Goal: Information Seeking & Learning: Learn about a topic

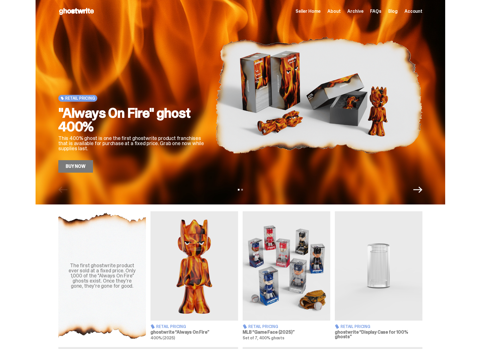
click at [218, 78] on img at bounding box center [318, 95] width 207 height 155
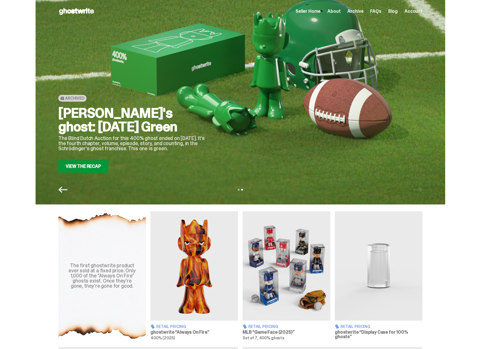
click at [152, 103] on div "Archived Schrödinger's ghost: Sunday Green The Blind Dutch Auction for this 400…" at bounding box center [132, 95] width 148 height 155
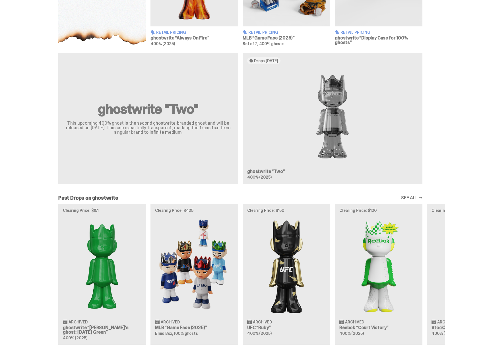
scroll to position [179, 0]
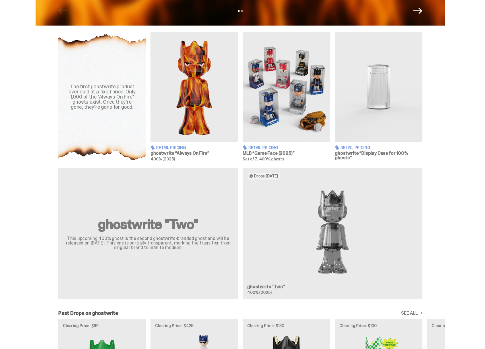
click at [187, 108] on img at bounding box center [194, 86] width 88 height 109
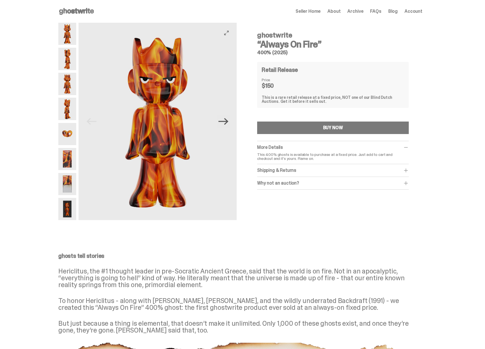
click at [226, 123] on icon "Next" at bounding box center [223, 122] width 10 height 10
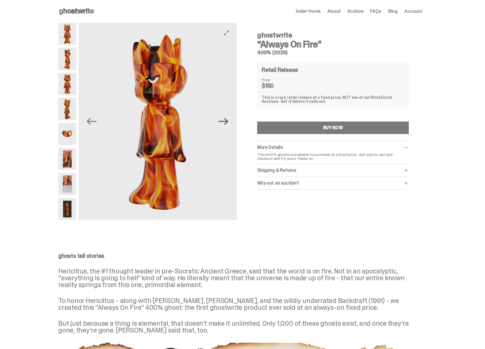
click at [226, 123] on icon "Next" at bounding box center [223, 122] width 10 height 10
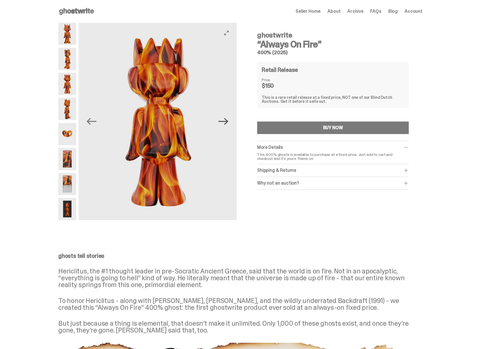
click at [226, 123] on icon "Next" at bounding box center [223, 122] width 10 height 10
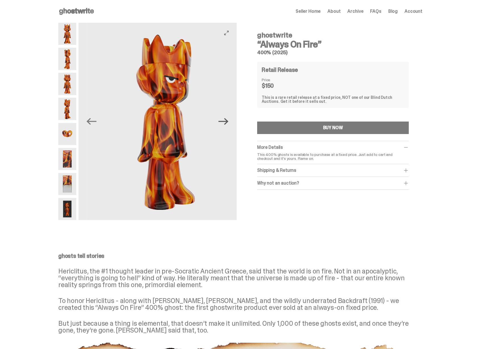
click at [226, 123] on icon "Next" at bounding box center [223, 122] width 10 height 10
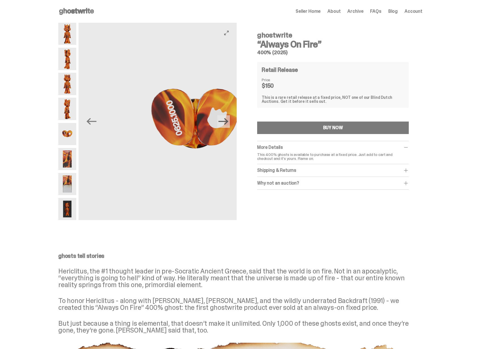
click at [226, 123] on icon "Next" at bounding box center [223, 122] width 10 height 10
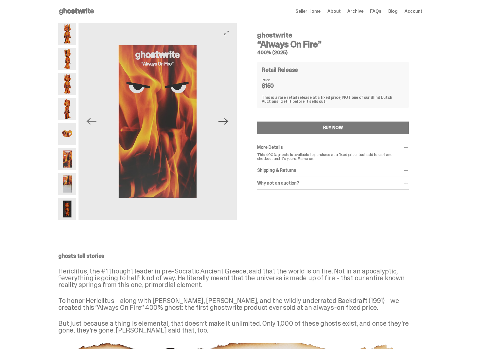
click at [226, 123] on icon "Next" at bounding box center [223, 122] width 10 height 10
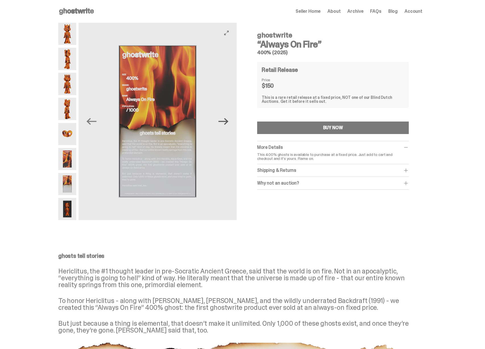
click at [226, 123] on icon "Next" at bounding box center [223, 122] width 10 height 10
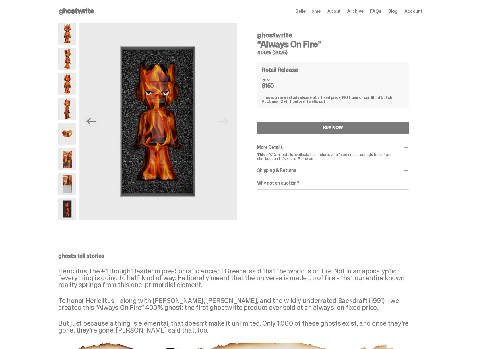
click at [318, 13] on span "Seller Home" at bounding box center [307, 11] width 25 height 5
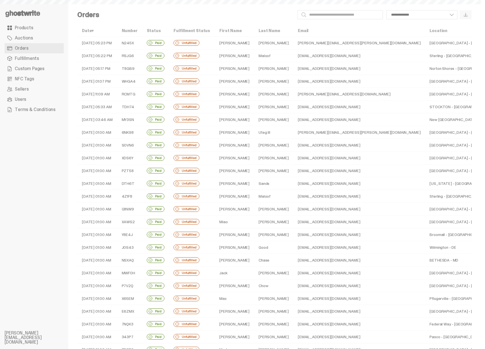
select select
click at [24, 58] on span "Fulfillments" at bounding box center [27, 58] width 24 height 5
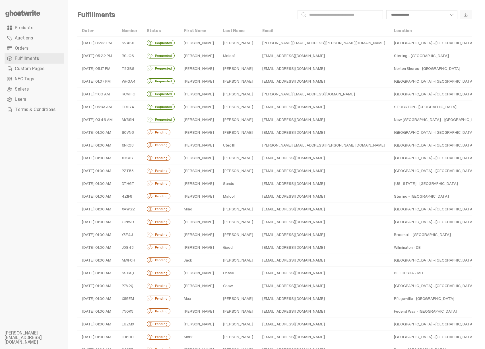
click at [28, 12] on use at bounding box center [22, 13] width 35 height 7
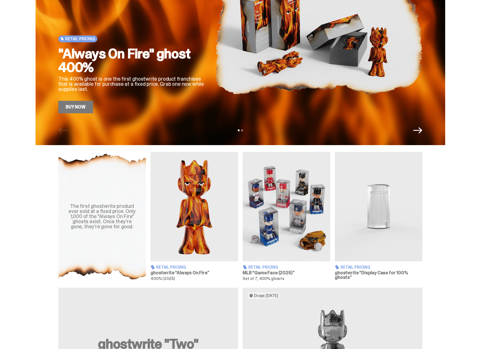
scroll to position [60, 0]
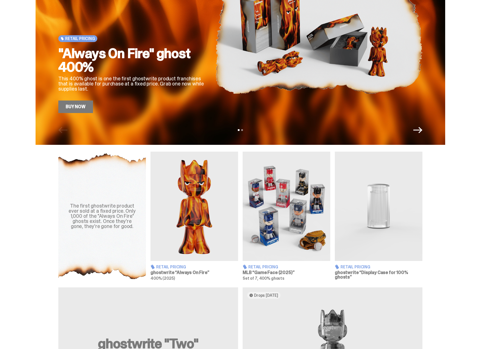
click at [201, 217] on img at bounding box center [194, 206] width 88 height 109
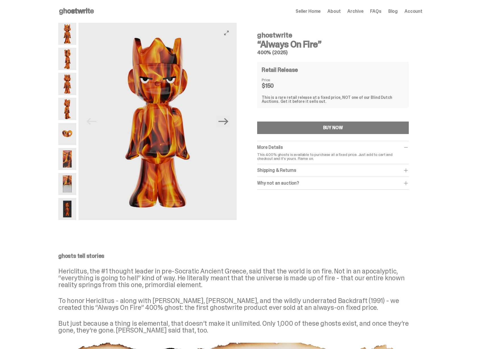
click at [224, 127] on button "Next" at bounding box center [223, 121] width 13 height 13
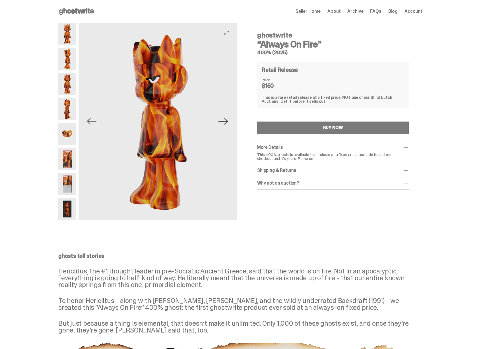
click at [228, 126] on icon "Next" at bounding box center [223, 122] width 10 height 10
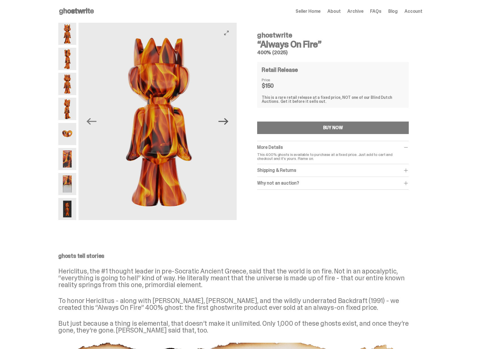
click at [228, 126] on icon "Next" at bounding box center [223, 122] width 10 height 10
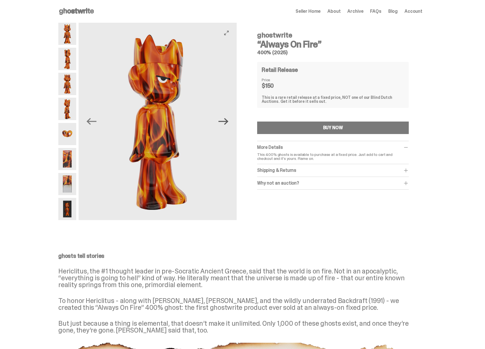
click at [228, 126] on icon "Next" at bounding box center [223, 122] width 10 height 10
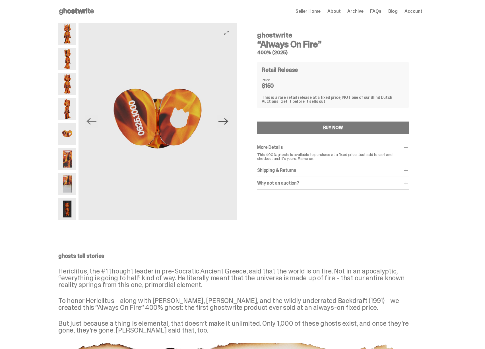
click at [228, 126] on icon "Next" at bounding box center [223, 122] width 10 height 10
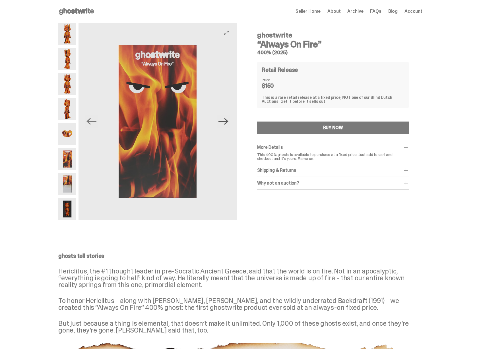
click at [228, 126] on icon "Next" at bounding box center [223, 122] width 10 height 10
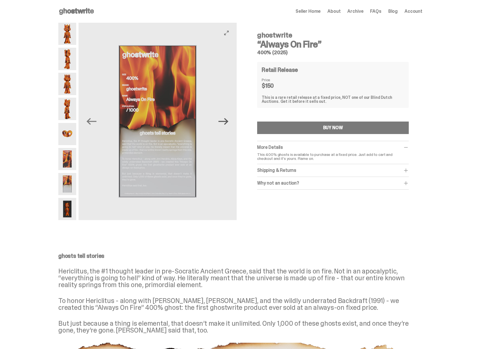
click at [225, 125] on icon "Next" at bounding box center [223, 122] width 10 height 10
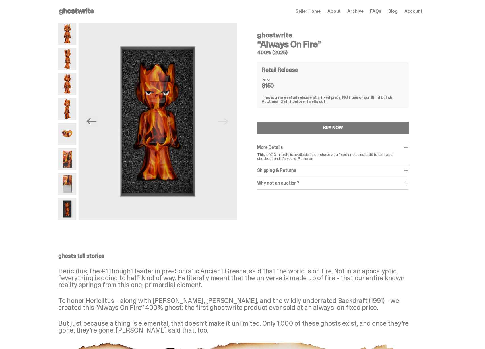
click at [276, 92] on div "Retail Release Price $150 This is a rare retail release at a fixed price, NOT o…" at bounding box center [333, 85] width 152 height 46
drag, startPoint x: 270, startPoint y: 98, endPoint x: 347, endPoint y: 98, distance: 76.8
click at [347, 98] on div "This is a rare retail release at a fixed price, NOT one of our Blind Dutch Auct…" at bounding box center [333, 100] width 142 height 8
drag, startPoint x: 349, startPoint y: 98, endPoint x: 330, endPoint y: 100, distance: 19.8
click at [333, 100] on div "This is a rare retail release at a fixed price, NOT one of our Blind Dutch Auct…" at bounding box center [333, 100] width 142 height 8
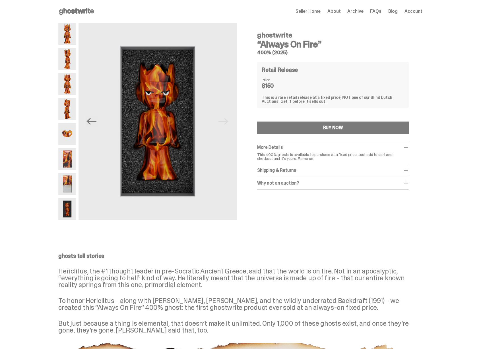
drag, startPoint x: 316, startPoint y: 99, endPoint x: 306, endPoint y: 98, distance: 10.0
click at [316, 99] on div "This is a rare retail release at a fixed price, NOT one of our Blind Dutch Auct…" at bounding box center [333, 100] width 142 height 8
drag, startPoint x: 264, startPoint y: 86, endPoint x: 279, endPoint y: 86, distance: 15.1
click at [279, 86] on dd "$150" at bounding box center [276, 86] width 28 height 6
click at [75, 12] on use at bounding box center [76, 11] width 35 height 7
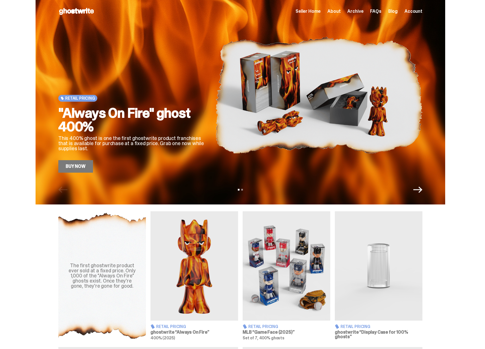
click at [230, 140] on img at bounding box center [318, 95] width 207 height 155
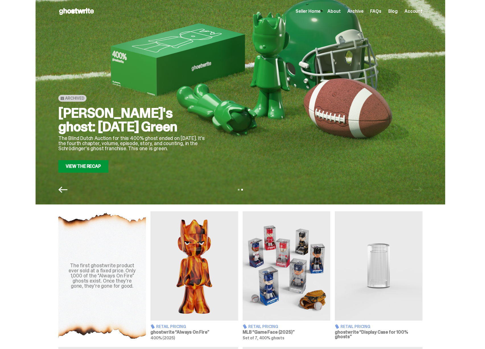
click at [206, 145] on p "The Blind Dutch Auction for this 400% ghost ended on [DATE]. It's the fourth ch…" at bounding box center [132, 143] width 148 height 15
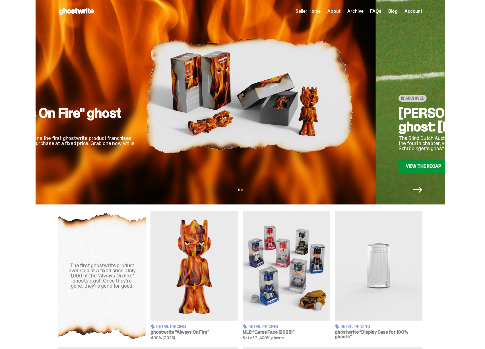
click at [233, 147] on img at bounding box center [249, 95] width 207 height 155
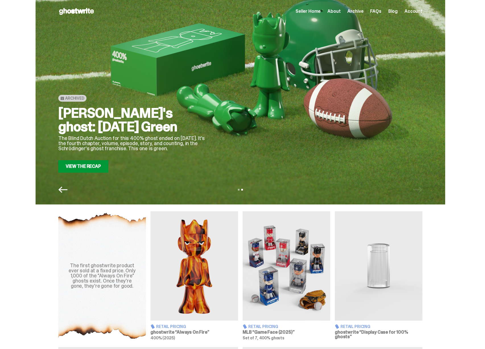
click at [94, 165] on link "View the Recap" at bounding box center [83, 166] width 50 height 13
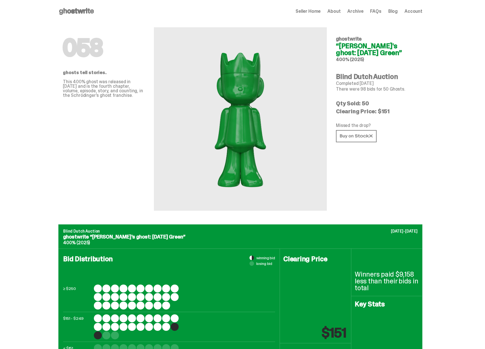
drag, startPoint x: 378, startPoint y: 112, endPoint x: 393, endPoint y: 111, distance: 15.1
click at [393, 111] on p "Clearing Price: $151" at bounding box center [377, 112] width 82 height 6
drag, startPoint x: 376, startPoint y: 113, endPoint x: 379, endPoint y: 112, distance: 3.7
click at [379, 112] on p "Clearing Price: $151" at bounding box center [377, 112] width 82 height 6
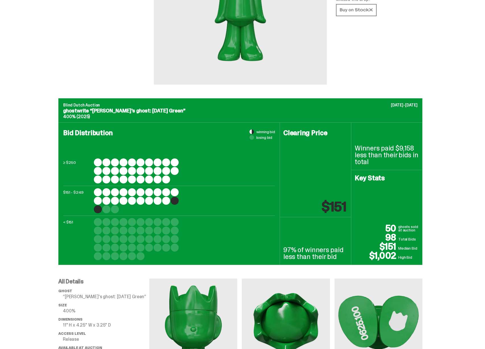
scroll to position [127, 0]
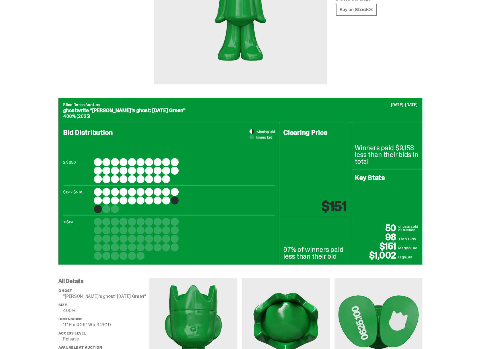
click at [409, 149] on p "Winners paid $9,158 less than their bids in total" at bounding box center [387, 155] width 64 height 20
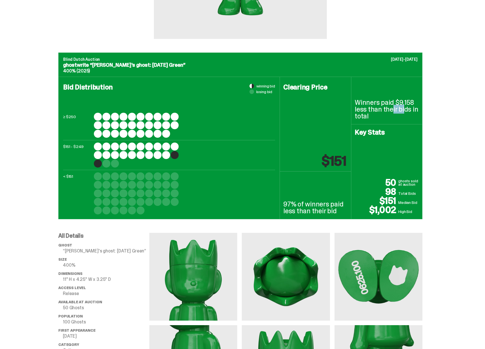
scroll to position [311, 0]
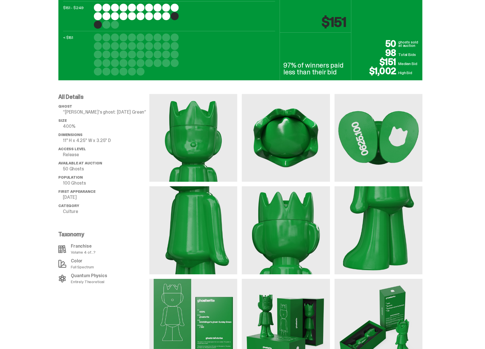
click at [393, 44] on p "50" at bounding box center [376, 43] width 43 height 9
click at [393, 74] on p "$1,002" at bounding box center [376, 71] width 43 height 9
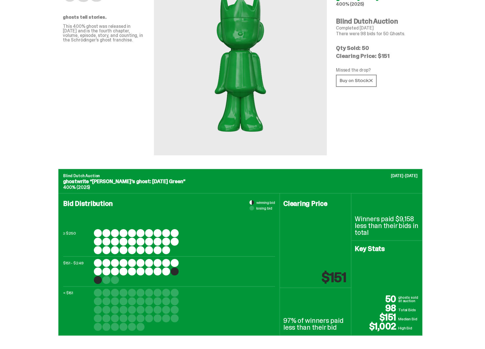
scroll to position [0, 0]
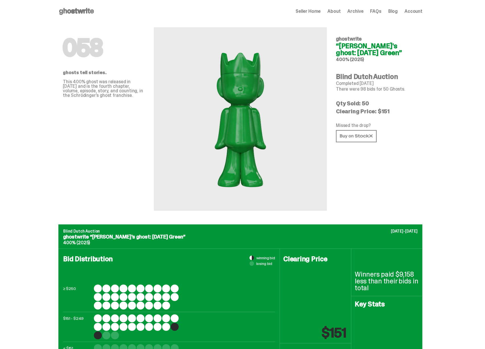
click at [80, 8] on icon at bounding box center [76, 11] width 36 height 9
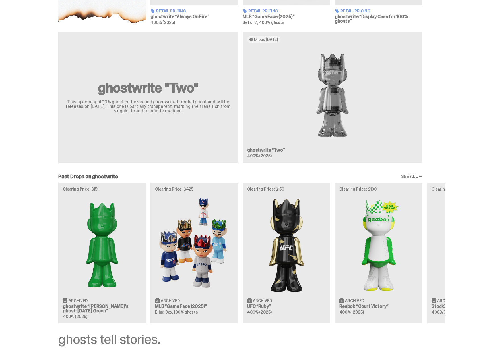
scroll to position [316, 0]
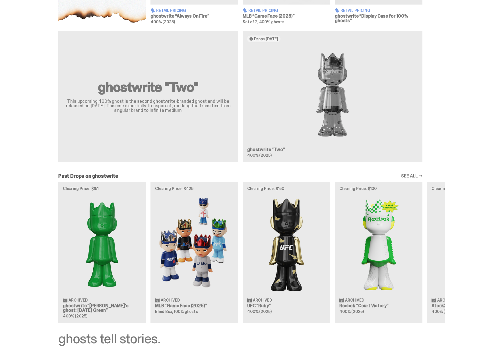
click at [337, 99] on div "ghostwrite "Two" This upcoming 400% ghost is the second ghostwrite-branded ghos…" at bounding box center [240, 99] width 409 height 136
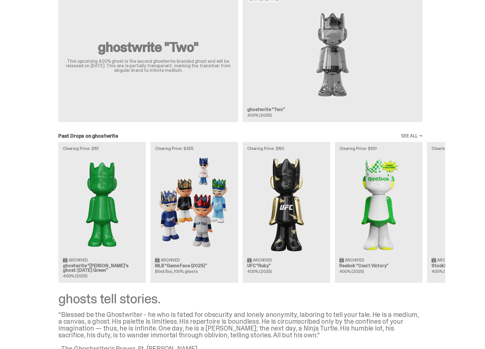
scroll to position [409, 0]
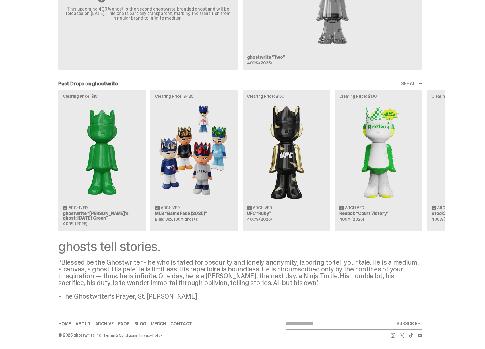
click at [103, 173] on div "Clearing Price: $151 Archived ghostwrite “Schrödinger's ghost: Sunday Green” 40…" at bounding box center [240, 160] width 409 height 141
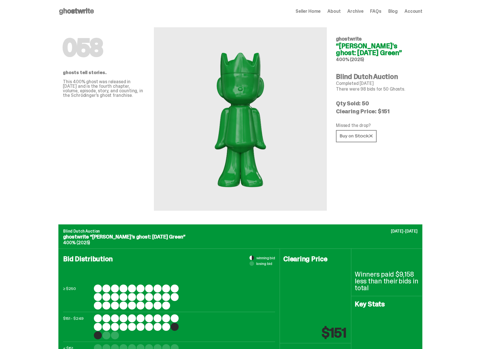
click at [88, 9] on icon at bounding box center [76, 11] width 36 height 9
